Goal: Information Seeking & Learning: Learn about a topic

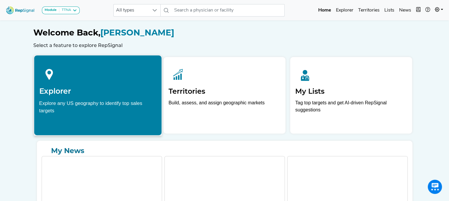
click at [97, 62] on div at bounding box center [97, 73] width 117 height 26
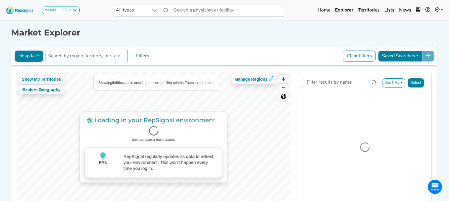
click at [98, 57] on input "text" at bounding box center [86, 56] width 77 height 7
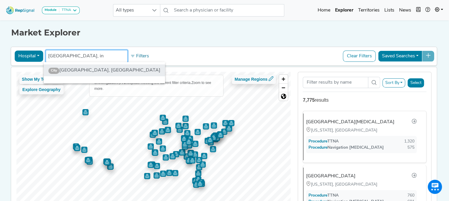
type input "[GEOGRAPHIC_DATA], in"
click at [111, 69] on li "City [GEOGRAPHIC_DATA], [GEOGRAPHIC_DATA]" at bounding box center [104, 70] width 121 height 12
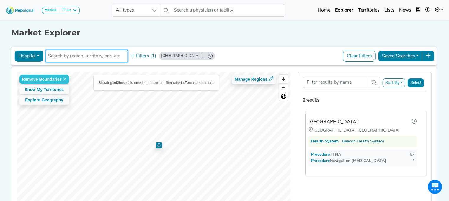
click at [353, 120] on div "[GEOGRAPHIC_DATA]" at bounding box center [332, 121] width 49 height 7
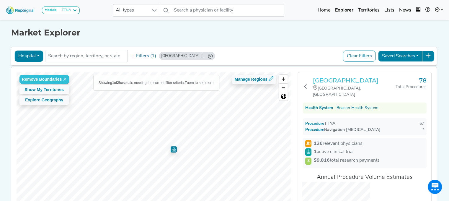
click at [342, 84] on h3 "[GEOGRAPHIC_DATA]" at bounding box center [354, 80] width 83 height 7
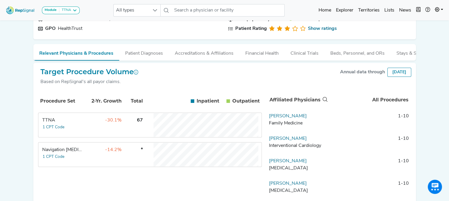
scroll to position [59, 0]
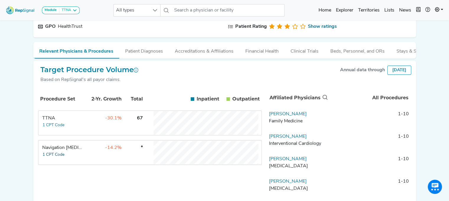
click at [50, 157] on button "1 CPT Code" at bounding box center [53, 154] width 22 height 7
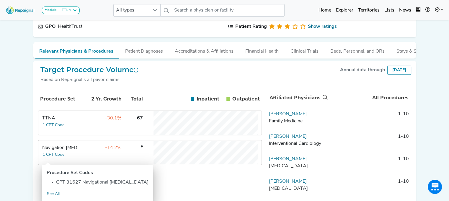
click at [194, 179] on div "Procedure Set 2-Yr. Growth Total Inpatient In Outpatient Out TTNA 1 CPT Code -3…" at bounding box center [150, 144] width 224 height 112
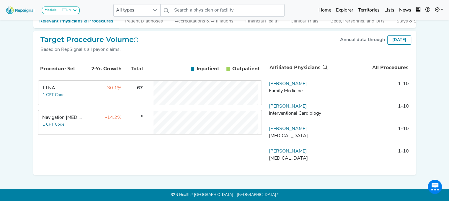
scroll to position [94, 0]
click at [82, 98] on td "TTNA 1 CPT Code" at bounding box center [61, 93] width 44 height 24
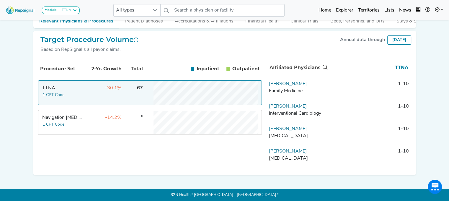
click at [78, 140] on div "Procedure Set 2-Yr. Growth Total Inpatient In Outpatient Out TTNA 1 CPT Code -3…" at bounding box center [150, 114] width 224 height 112
